Goal: Transaction & Acquisition: Purchase product/service

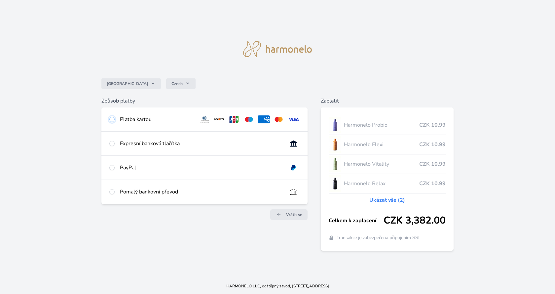
click at [114, 118] on input "radio" at bounding box center [111, 119] width 5 height 5
radio input "true"
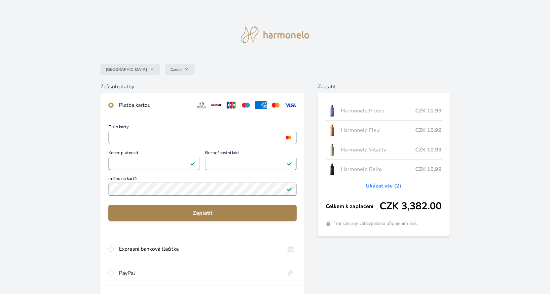
click at [191, 211] on span "Zaplatit" at bounding box center [203, 213] width 178 height 8
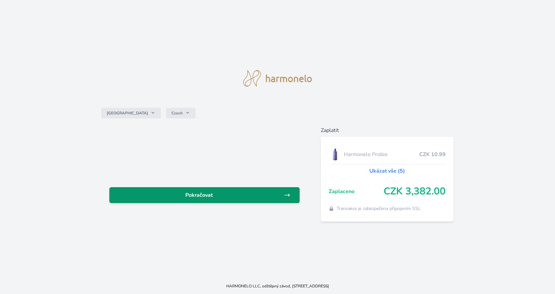
click at [207, 192] on span "Pokračovat" at bounding box center [199, 195] width 169 height 8
